Goal: Check status: Check status

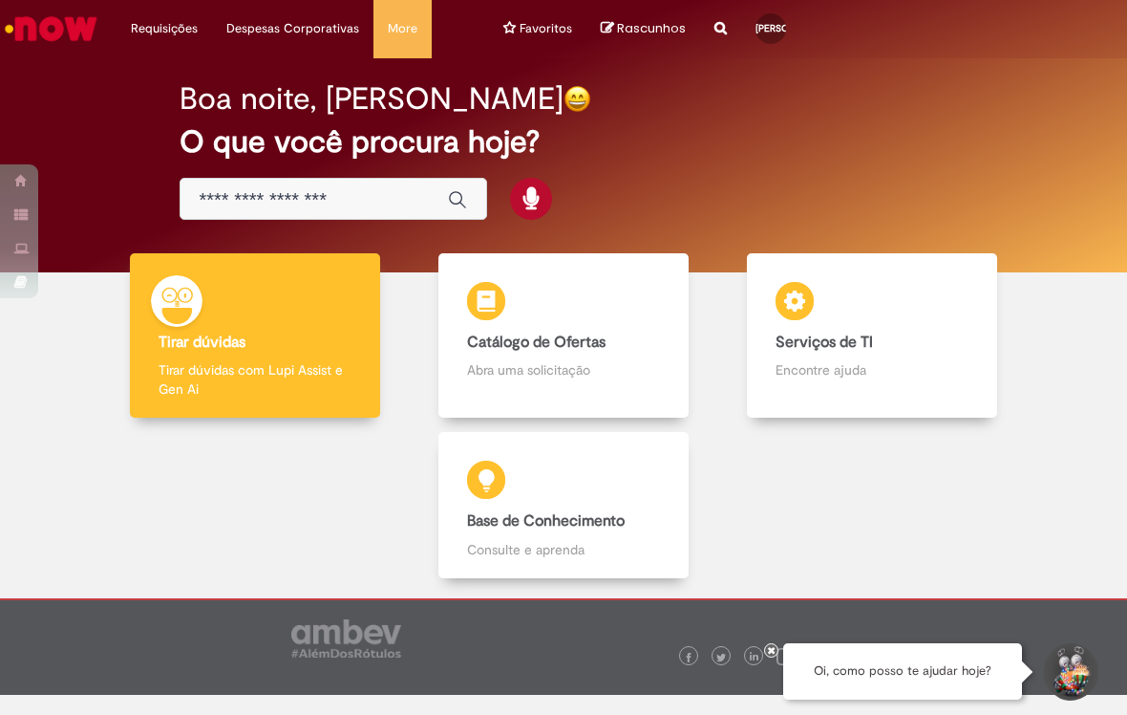
scroll to position [18, 0]
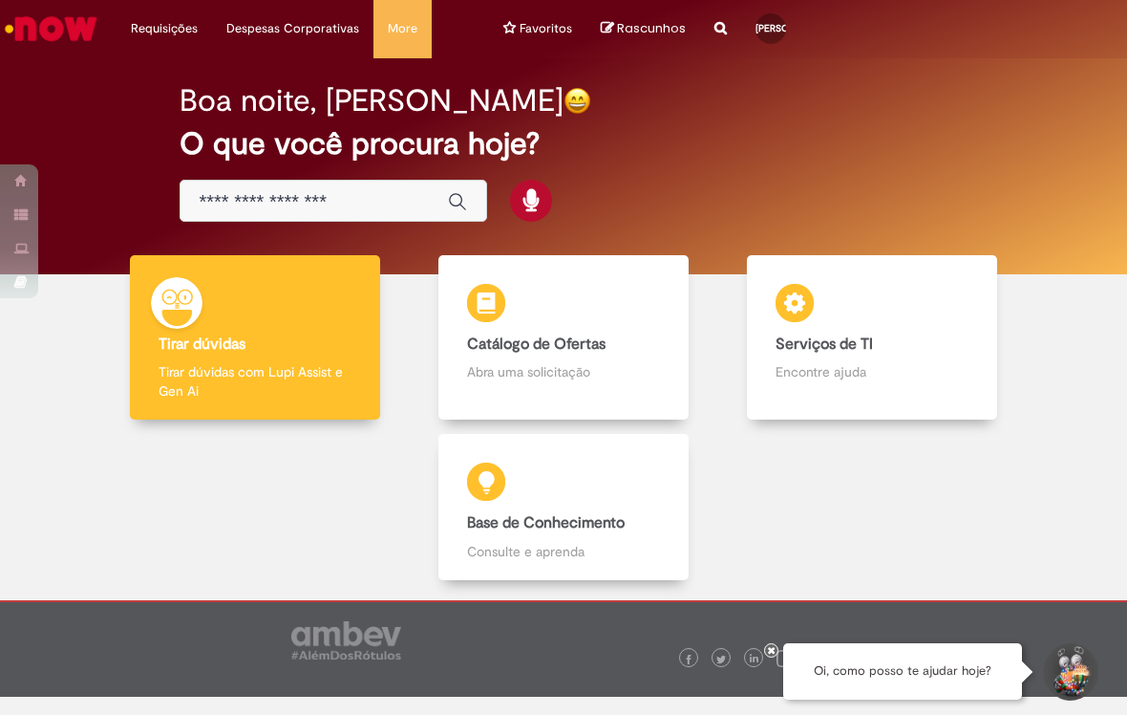
click at [148, 31] on li "Requisições Exibir Todas as Solicitações" at bounding box center [165, 28] width 96 height 57
click at [0, 0] on link "Exibir Todas as Solicitações" at bounding box center [0, 0] width 0 height 0
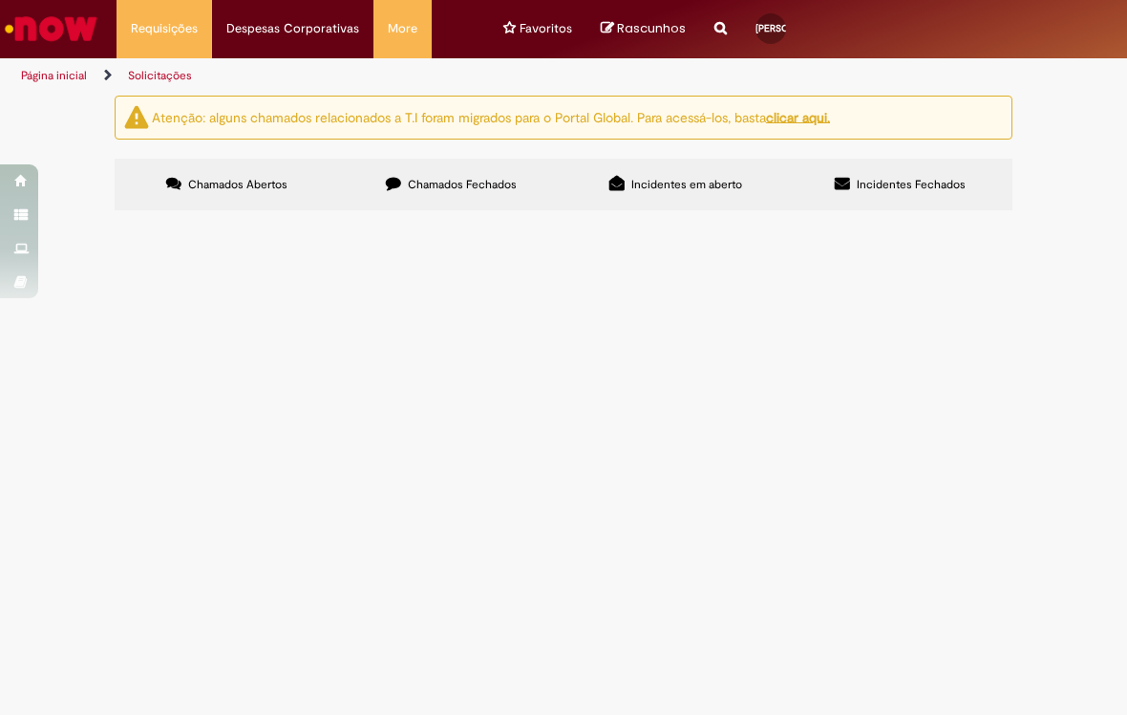
click at [382, 200] on label "Chamados Fechados" at bounding box center [451, 185] width 225 height 52
click at [591, 175] on label "Incidentes em aberto" at bounding box center [676, 185] width 225 height 52
click at [218, 191] on span "Chamados Abertos" at bounding box center [237, 184] width 99 height 15
click at [0, 0] on link "Minhas Despesas" at bounding box center [0, 0] width 0 height 0
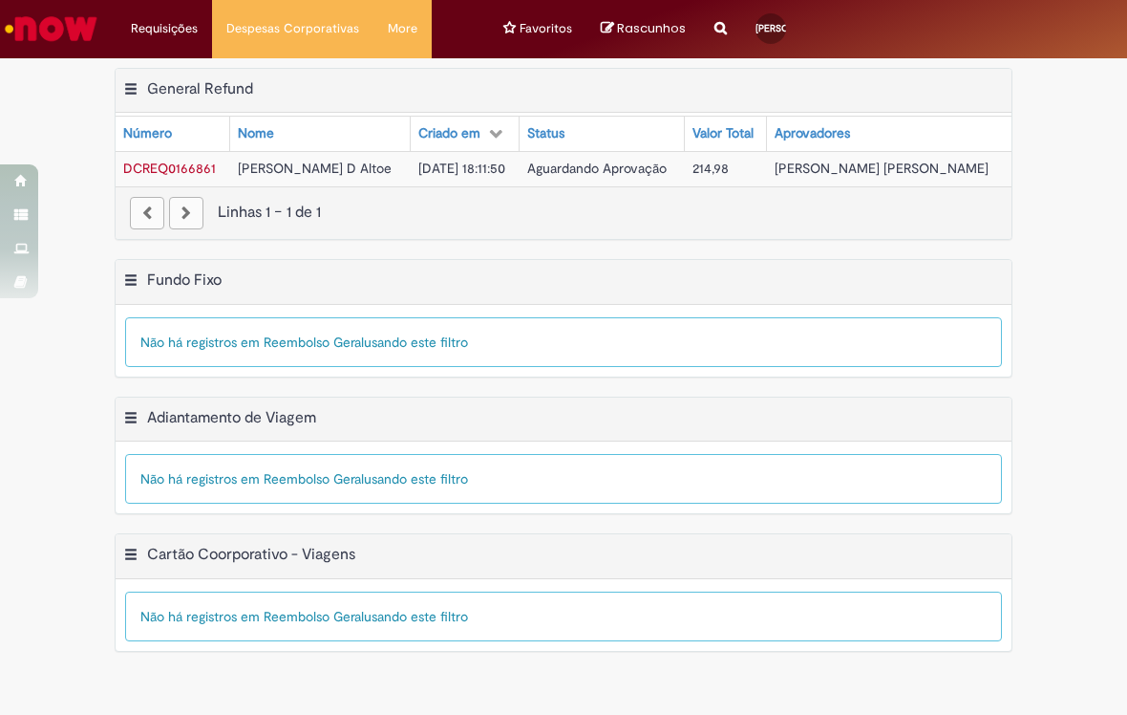
click at [163, 164] on span "DCREQ0166861" at bounding box center [169, 168] width 93 height 17
